Goal: Task Accomplishment & Management: Use online tool/utility

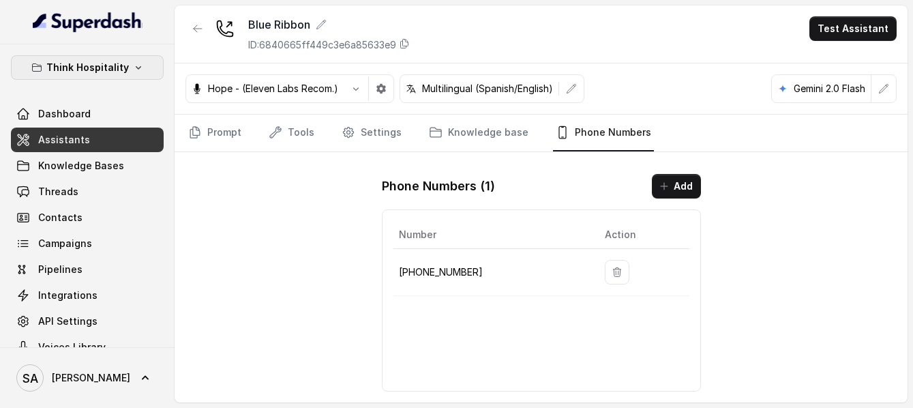
click at [120, 62] on p "Think Hospitality" at bounding box center [87, 67] width 82 height 16
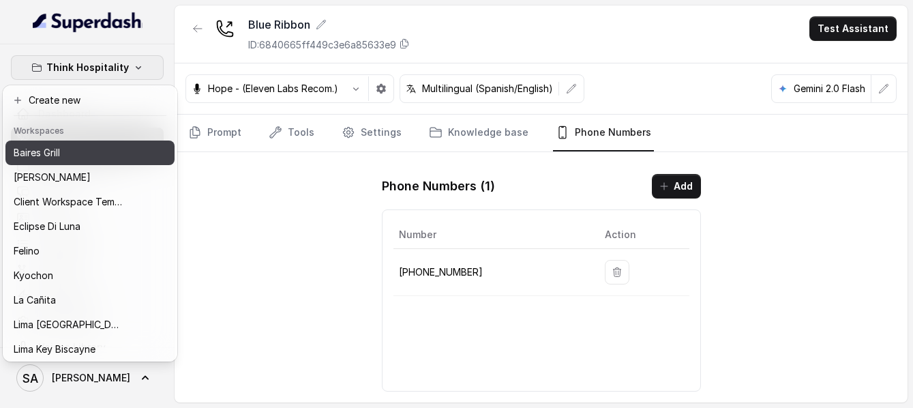
click at [34, 155] on p "Baires Grill" at bounding box center [37, 152] width 46 height 16
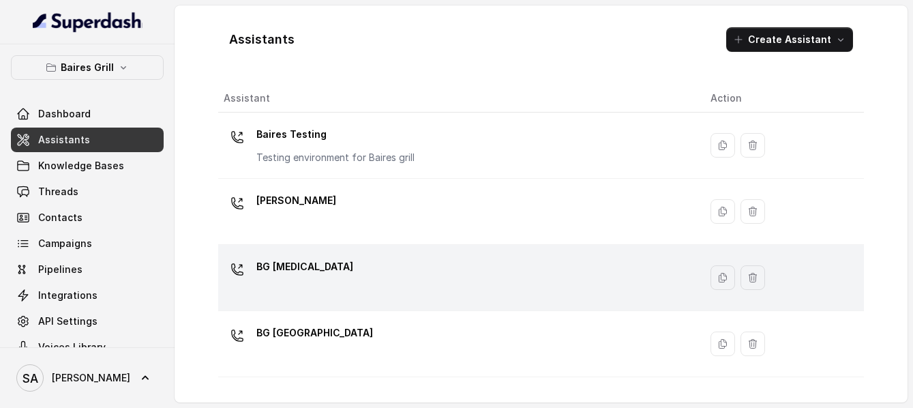
click at [291, 267] on p "BG [MEDICAL_DATA]" at bounding box center [304, 267] width 97 height 22
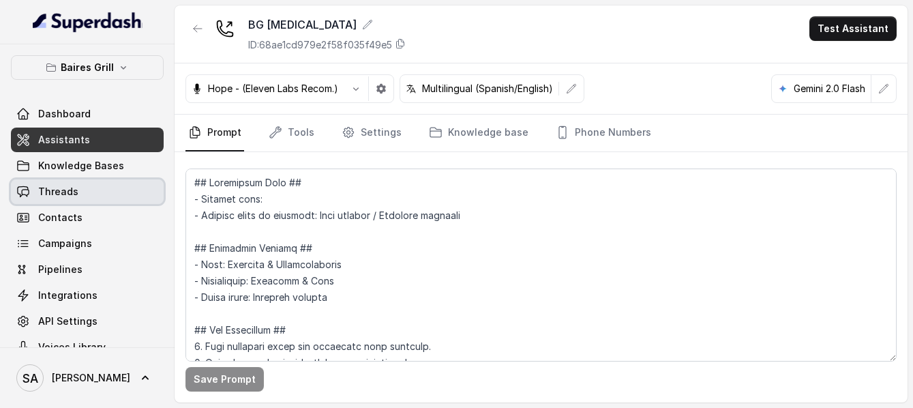
click at [59, 195] on span "Threads" at bounding box center [58, 192] width 40 height 14
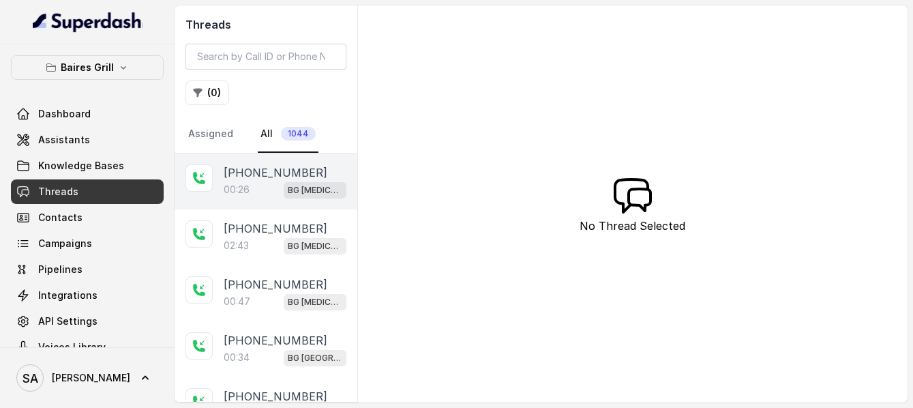
click at [267, 182] on div "00:26 BG [MEDICAL_DATA]" at bounding box center [285, 190] width 123 height 18
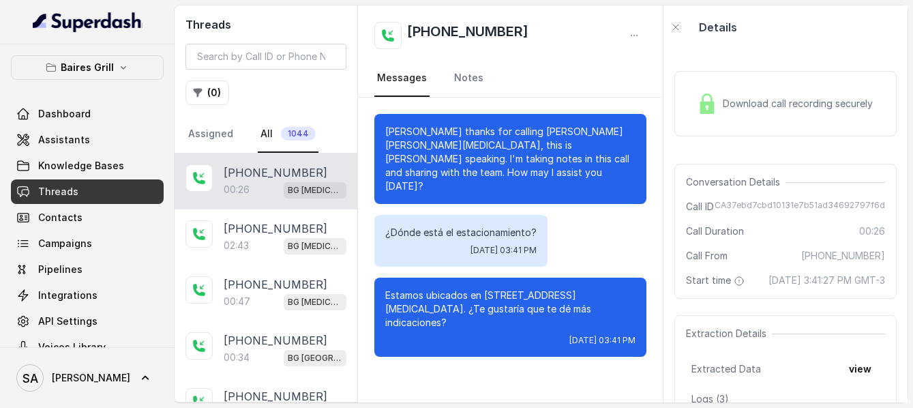
click at [723, 110] on span "Download call recording securely" at bounding box center [799, 104] width 155 height 14
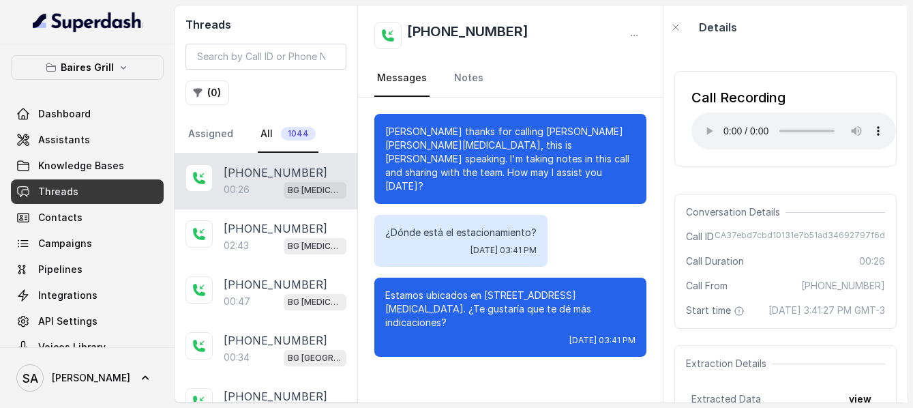
click at [718, 234] on span "CA37ebd7cbd10131e7b51ad34692797f6d" at bounding box center [799, 237] width 170 height 14
drag, startPoint x: 716, startPoint y: 234, endPoint x: 879, endPoint y: 236, distance: 162.9
click at [879, 236] on div "Conversation Details Call ID CA37ebd7cbd10131e7b51ad34692797f6d Call Duration 0…" at bounding box center [785, 261] width 222 height 135
copy span "CA37ebd7cbd10131e7b51ad34692797f6d"
